Goal: Information Seeking & Learning: Check status

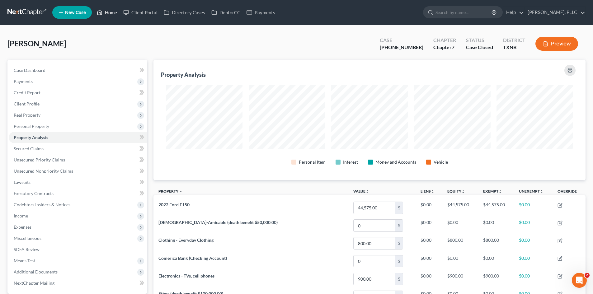
click at [112, 14] on link "Home" at bounding box center [107, 12] width 26 height 11
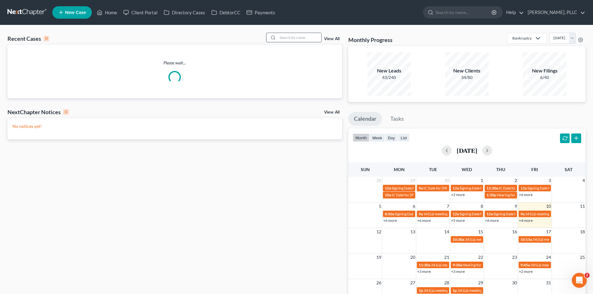
click at [281, 38] on input "search" at bounding box center [300, 37] width 44 height 9
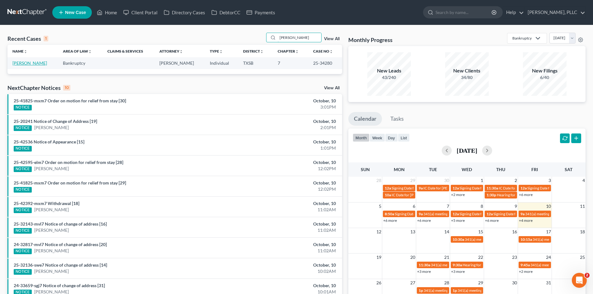
type input "mayfield"
click at [33, 64] on link "[PERSON_NAME]" at bounding box center [29, 62] width 35 height 5
select select "4"
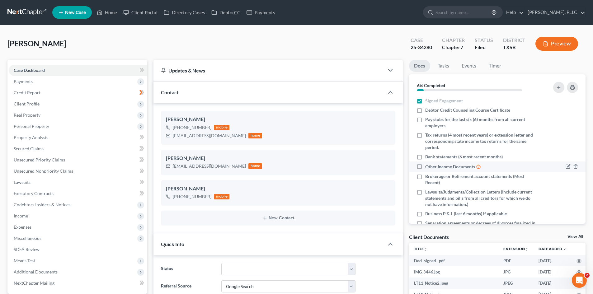
drag, startPoint x: 439, startPoint y: 169, endPoint x: 16, endPoint y: 112, distance: 427.1
click at [425, 166] on label "Other Income Documents" at bounding box center [453, 166] width 56 height 7
drag, startPoint x: 229, startPoint y: 135, endPoint x: 172, endPoint y: 134, distance: 56.7
click at [172, 134] on div "eva@agilityconsultinggrp.com home" at bounding box center [214, 136] width 96 height 8
copy div "eva@agilityconsultinggrp.com"
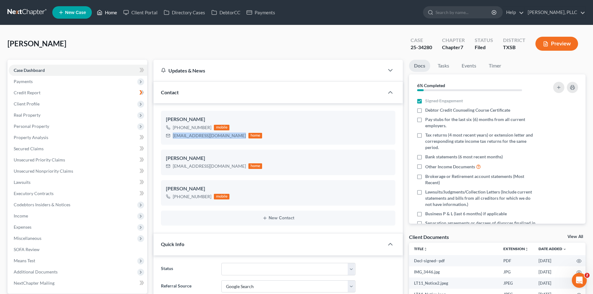
click at [100, 14] on icon at bounding box center [100, 12] width 6 height 7
click at [109, 12] on link "Home" at bounding box center [107, 12] width 26 height 11
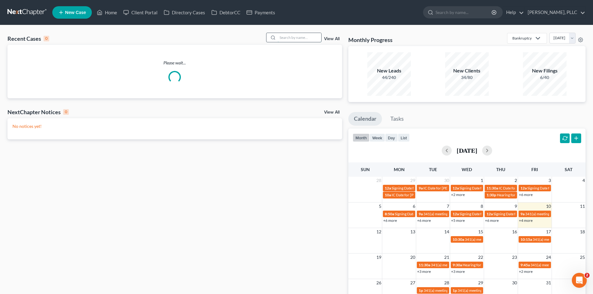
click at [302, 39] on input "search" at bounding box center [300, 37] width 44 height 9
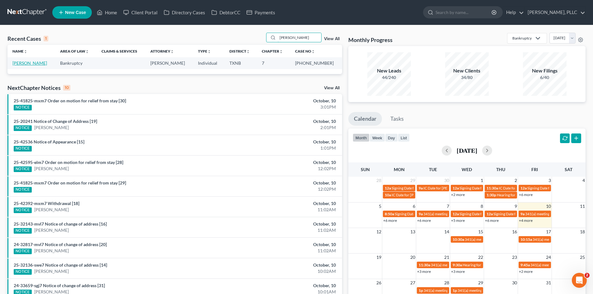
type input "morrow"
click at [32, 63] on link "Morrow, Ryan" at bounding box center [29, 62] width 35 height 5
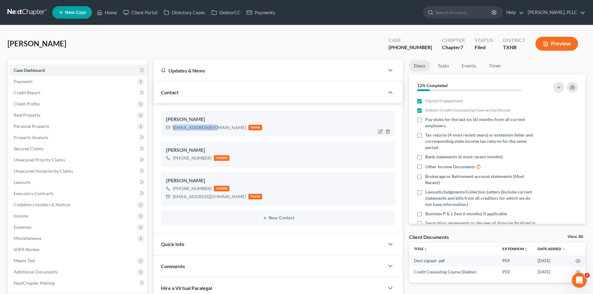
drag, startPoint x: 213, startPoint y: 127, endPoint x: 173, endPoint y: 125, distance: 40.2
click at [173, 125] on div "r_morrow@ymail.com" at bounding box center [209, 127] width 73 height 6
copy div "r_morrow@ymail.com"
click at [269, 15] on link "Payments" at bounding box center [260, 12] width 35 height 11
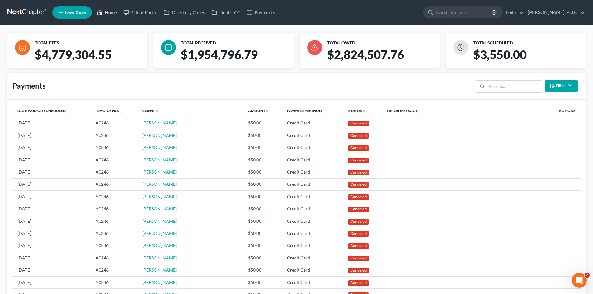
click at [107, 15] on link "Home" at bounding box center [107, 12] width 26 height 11
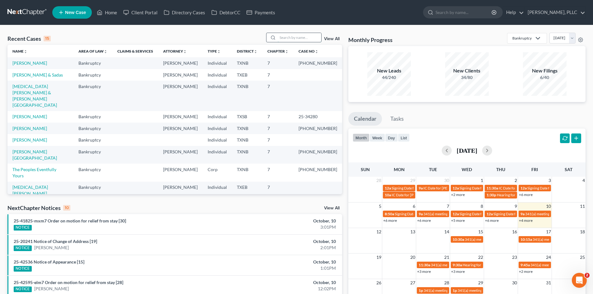
click at [286, 37] on input "search" at bounding box center [300, 37] width 44 height 9
click at [23, 61] on link "Morrow, Ryan" at bounding box center [29, 62] width 35 height 5
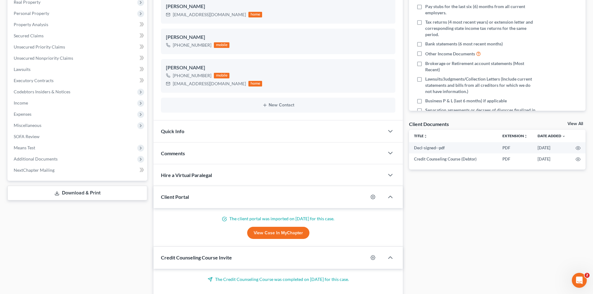
scroll to position [156, 0]
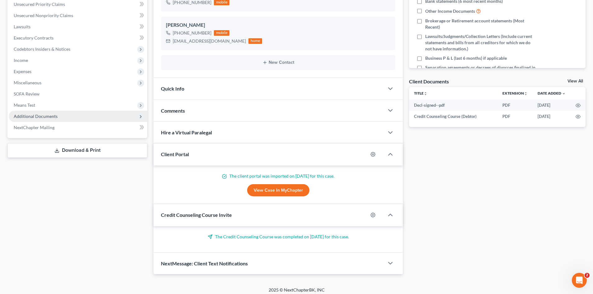
click at [40, 118] on span "Additional Documents" at bounding box center [36, 116] width 44 height 5
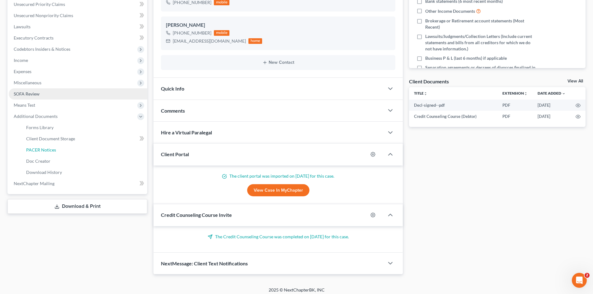
click at [53, 148] on span "PACER Notices" at bounding box center [41, 149] width 30 height 5
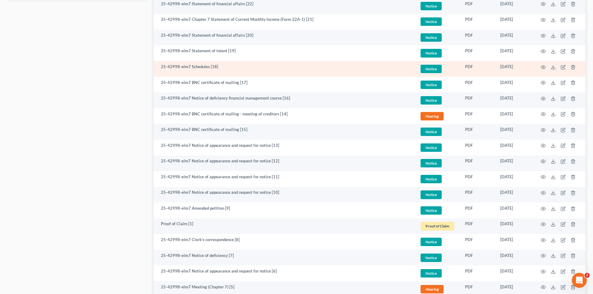
scroll to position [454, 0]
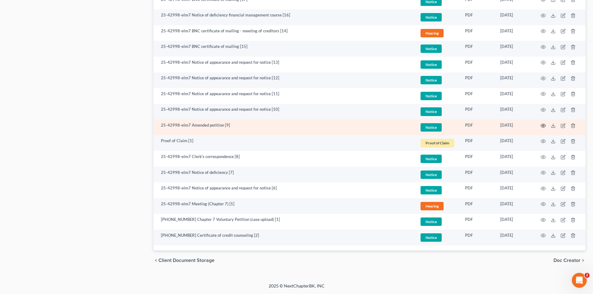
drag, startPoint x: 538, startPoint y: 123, endPoint x: 544, endPoint y: 126, distance: 6.3
click at [542, 125] on td at bounding box center [559, 128] width 52 height 16
click at [544, 126] on icon "button" at bounding box center [543, 125] width 5 height 5
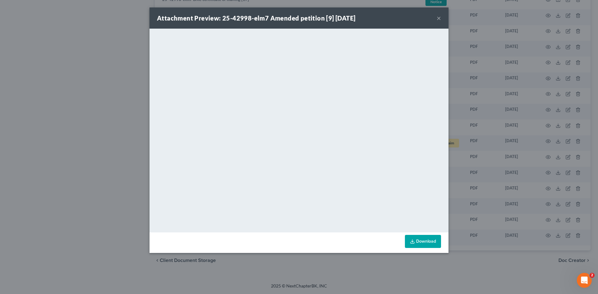
click at [436, 18] on div "Attachment Preview: 25-42998-elm7 Amended petition [9] 08/13/2025 ×" at bounding box center [298, 17] width 299 height 21
click at [438, 18] on button "×" at bounding box center [438, 17] width 4 height 7
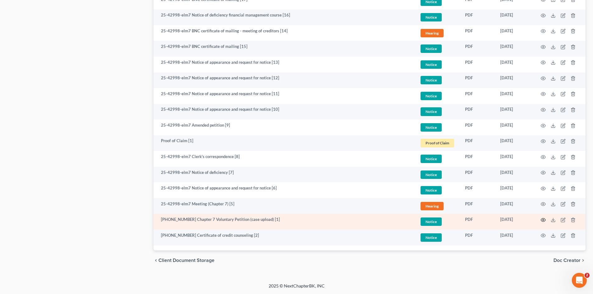
click at [542, 220] on circle "button" at bounding box center [542, 219] width 1 height 1
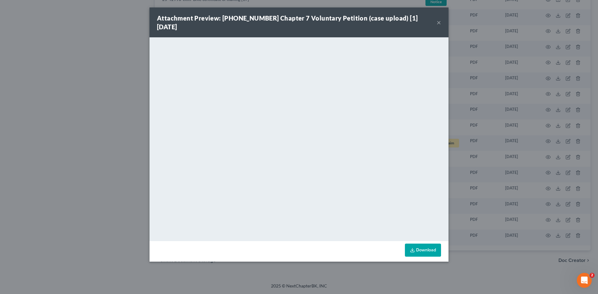
click at [438, 19] on button "×" at bounding box center [438, 22] width 4 height 7
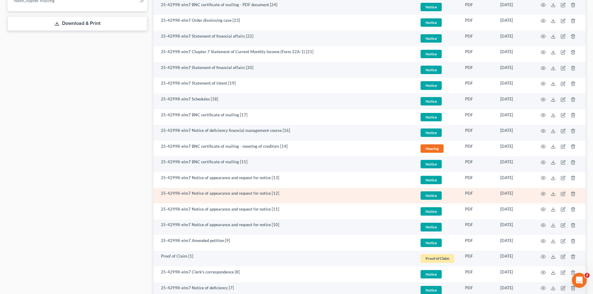
scroll to position [330, 0]
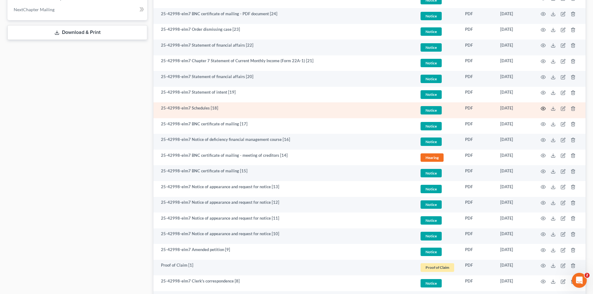
click at [541, 109] on icon "button" at bounding box center [543, 108] width 5 height 3
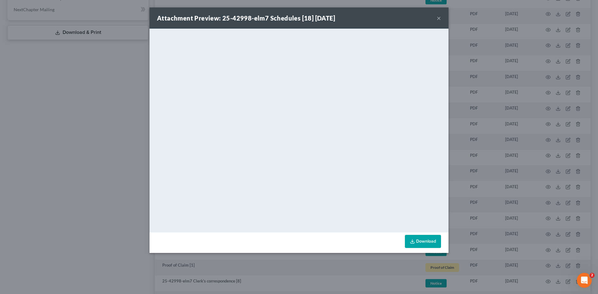
click at [440, 19] on button "×" at bounding box center [438, 17] width 4 height 7
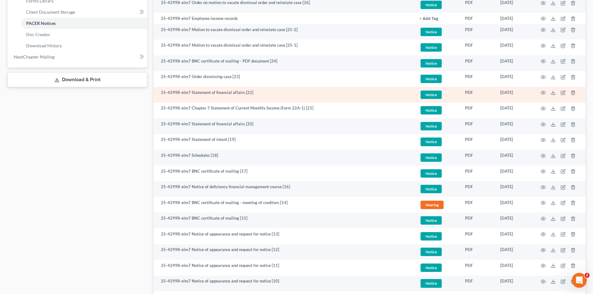
scroll to position [267, 0]
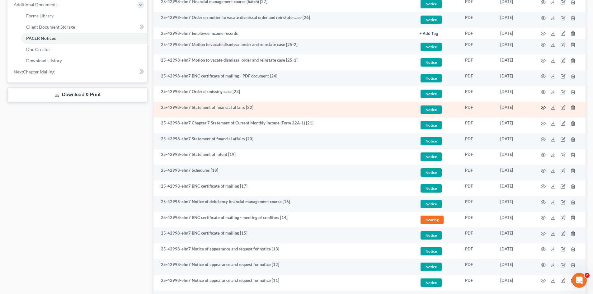
click at [543, 108] on circle "button" at bounding box center [542, 107] width 1 height 1
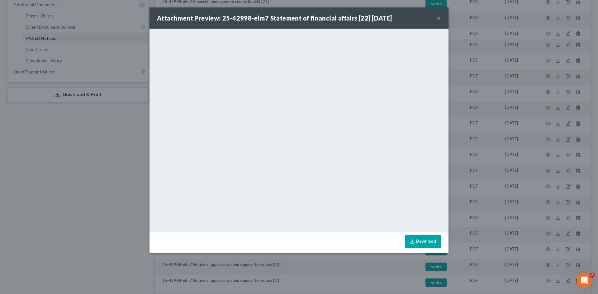
click at [118, 194] on div "Attachment Preview: 25-42998-elm7 Statement of financial affairs [22] 08/27/202…" at bounding box center [299, 147] width 598 height 294
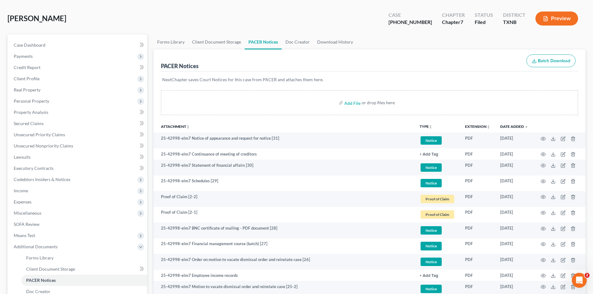
scroll to position [0, 0]
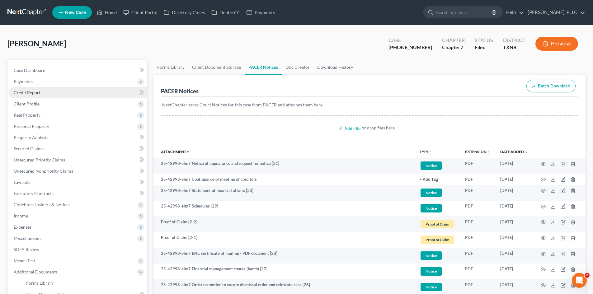
click at [40, 94] on link "Credit Report" at bounding box center [78, 92] width 139 height 11
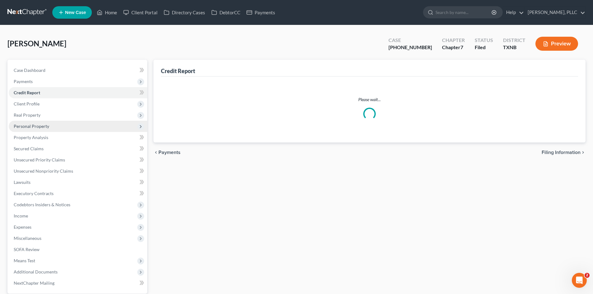
click at [35, 125] on span "Personal Property" at bounding box center [31, 126] width 35 height 5
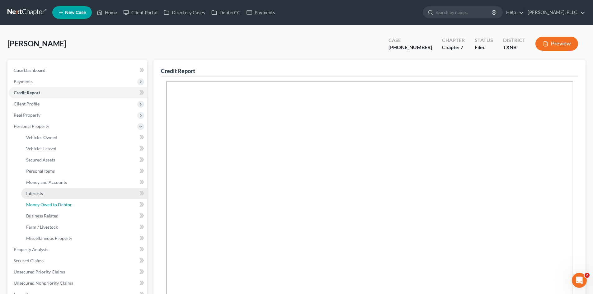
click at [46, 199] on link "Money Owed to Debtor" at bounding box center [84, 204] width 126 height 11
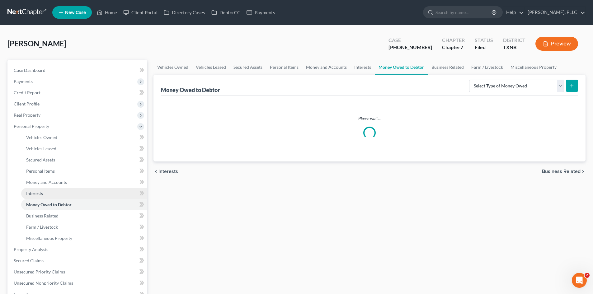
click at [44, 192] on link "Interests" at bounding box center [84, 193] width 126 height 11
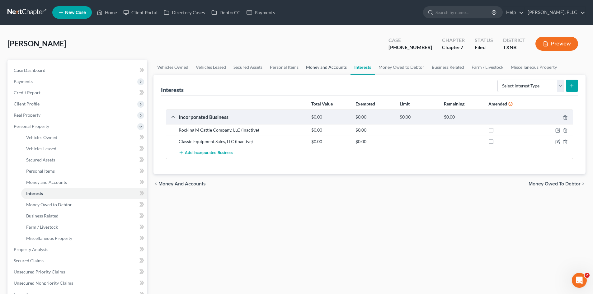
click at [319, 68] on link "Money and Accounts" at bounding box center [326, 67] width 48 height 15
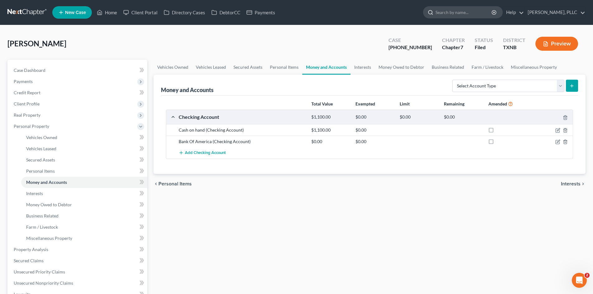
click at [454, 15] on input "search" at bounding box center [463, 13] width 57 height 12
type input "CADENA"
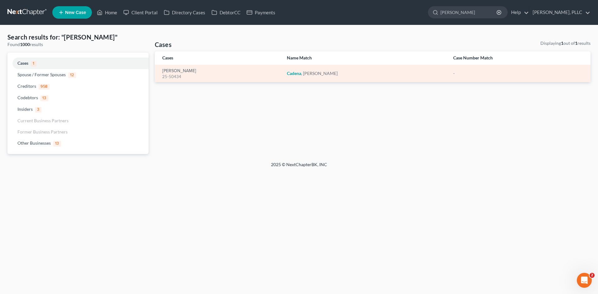
click at [190, 74] on div "25-50434" at bounding box center [219, 77] width 115 height 6
click at [183, 69] on link "Cadena, Victor" at bounding box center [179, 71] width 34 height 4
select select "4"
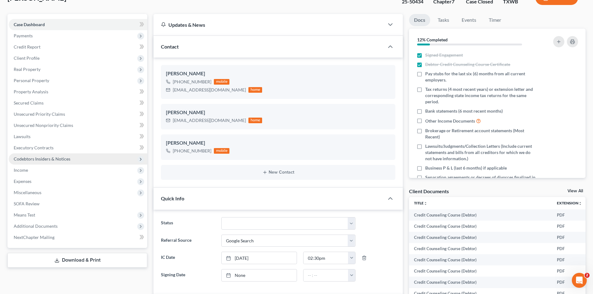
scroll to position [218, 0]
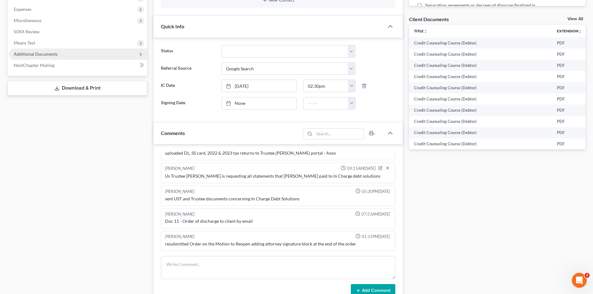
click at [74, 57] on span "Additional Documents" at bounding box center [78, 54] width 139 height 11
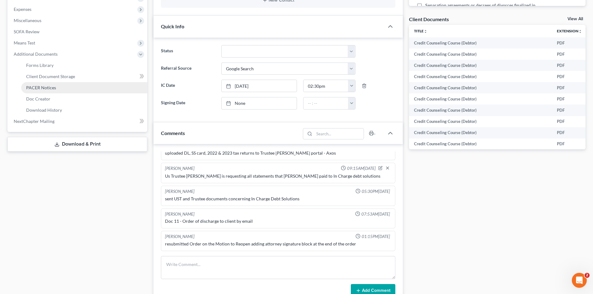
click at [63, 90] on link "PACER Notices" at bounding box center [84, 87] width 126 height 11
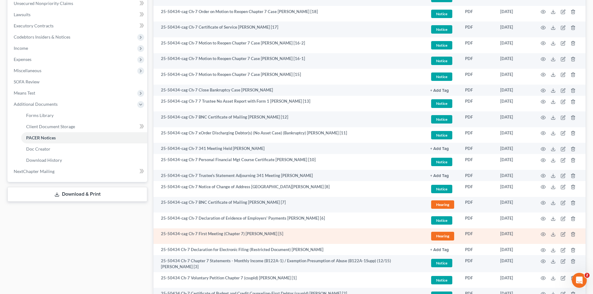
scroll to position [226, 0]
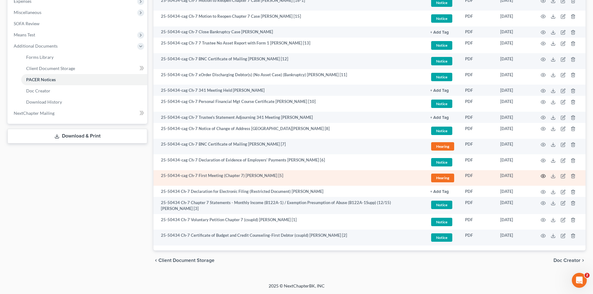
click at [542, 177] on icon "button" at bounding box center [543, 176] width 5 height 3
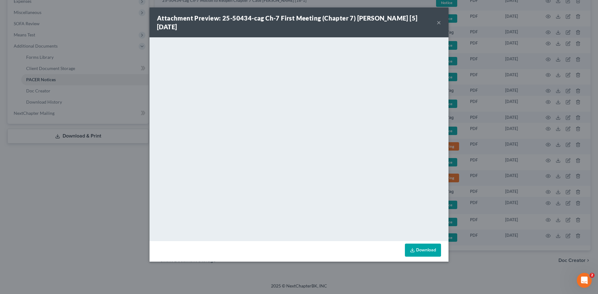
click at [96, 169] on div "Attachment Preview: 25-50434-cag Ch-7 First Meeting (Chapter 7) Victor Manuel C…" at bounding box center [299, 147] width 598 height 294
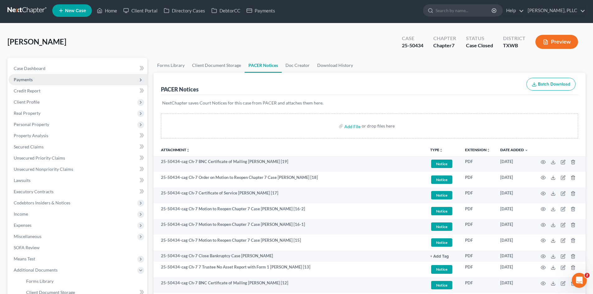
scroll to position [0, 0]
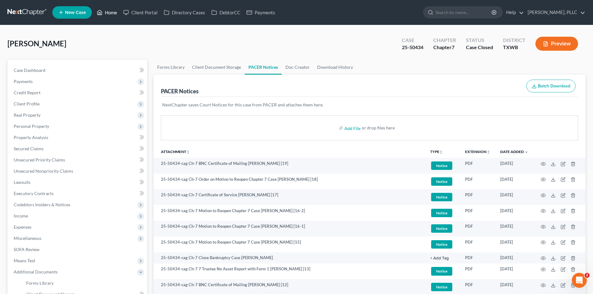
click at [114, 16] on link "Home" at bounding box center [107, 12] width 26 height 11
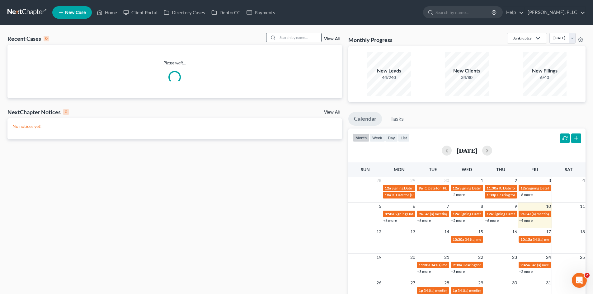
click at [306, 37] on input "search" at bounding box center [300, 37] width 44 height 9
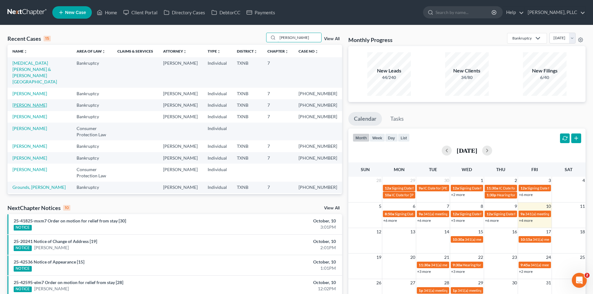
type input "MARTIN"
click at [36, 102] on link "Martin, Cortney" at bounding box center [29, 104] width 35 height 5
select select "4"
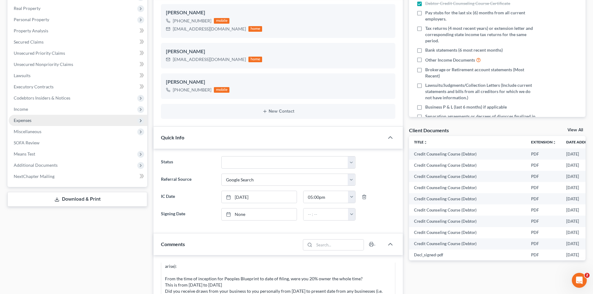
scroll to position [93, 0]
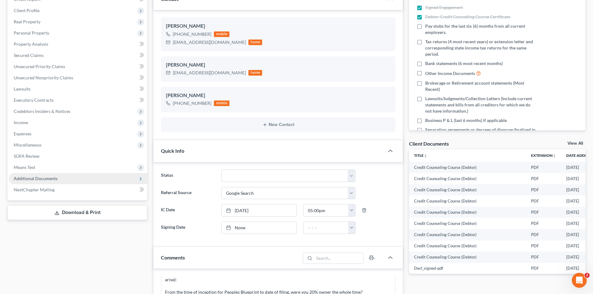
click at [55, 180] on span "Additional Documents" at bounding box center [36, 178] width 44 height 5
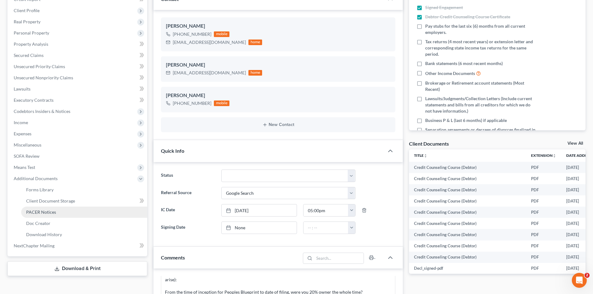
click at [56, 210] on link "PACER Notices" at bounding box center [84, 212] width 126 height 11
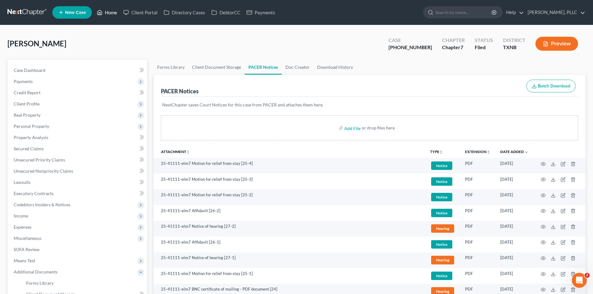
click at [116, 13] on link "Home" at bounding box center [107, 12] width 26 height 11
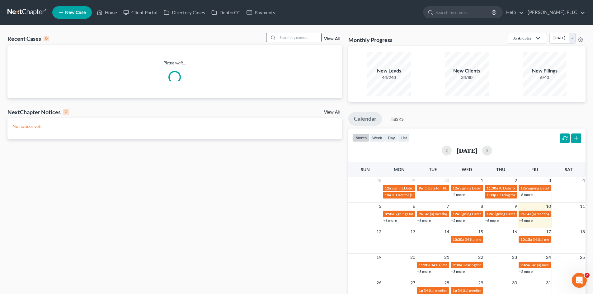
click at [287, 38] on input "search" at bounding box center [300, 37] width 44 height 9
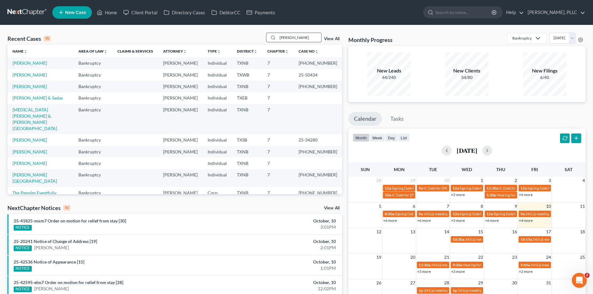
type input "cadena"
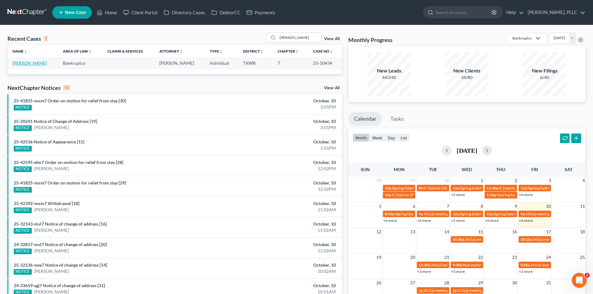
click at [21, 61] on link "Cadena, Victor" at bounding box center [29, 62] width 35 height 5
select select "4"
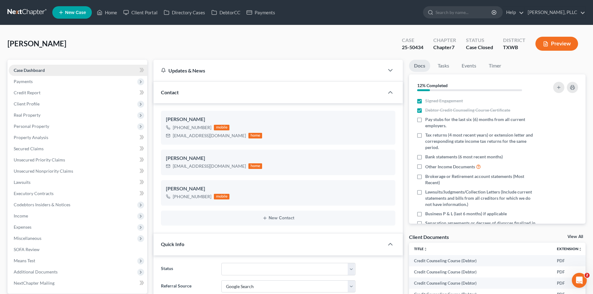
scroll to position [609, 0]
click at [59, 107] on span "Client Profile" at bounding box center [78, 103] width 139 height 11
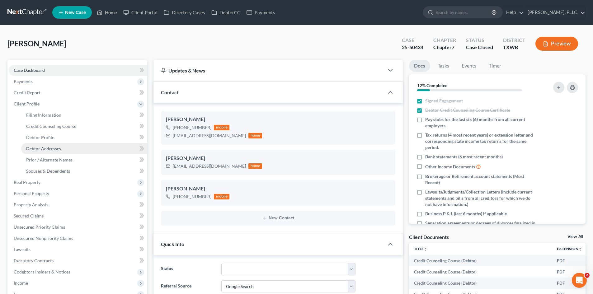
click at [55, 143] on link "Debtor Addresses" at bounding box center [84, 148] width 126 height 11
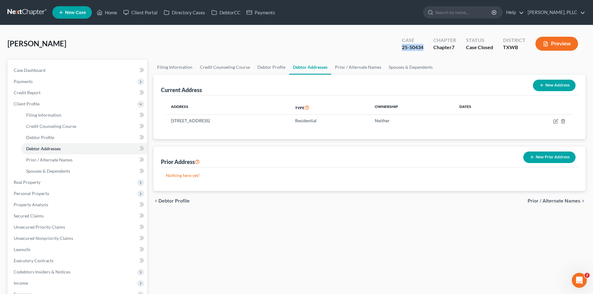
drag, startPoint x: 426, startPoint y: 47, endPoint x: 391, endPoint y: 47, distance: 34.5
click at [391, 47] on div "Cadena, Victor Upgraded Case 25-50434 Chapter Chapter 7 Status Case Closed Dist…" at bounding box center [296, 46] width 578 height 27
copy div "25-50434"
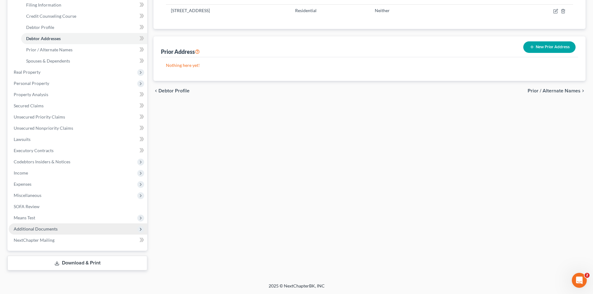
click at [66, 229] on span "Additional Documents" at bounding box center [78, 228] width 139 height 11
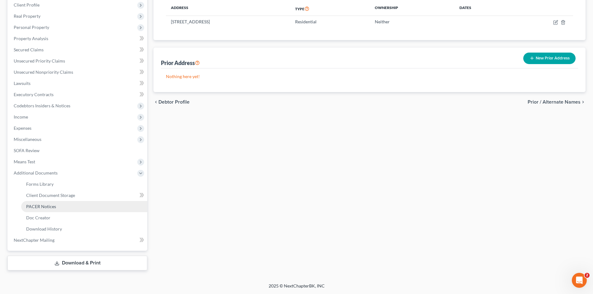
click at [62, 204] on link "PACER Notices" at bounding box center [84, 206] width 126 height 11
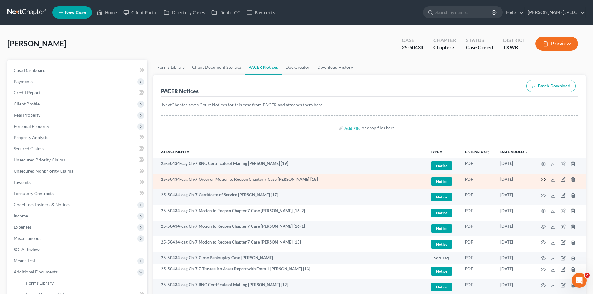
click at [544, 180] on icon "button" at bounding box center [543, 179] width 5 height 5
